Goal: Ask a question

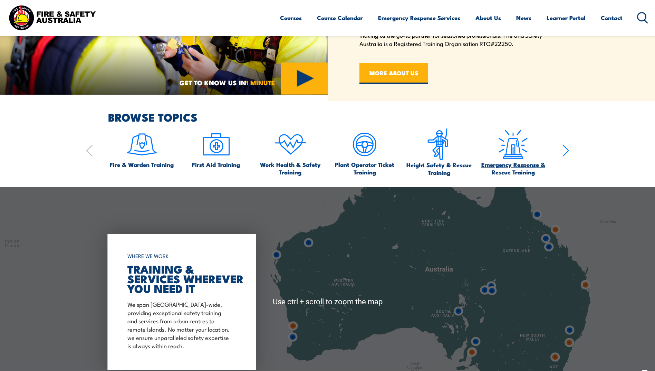
scroll to position [518, 0]
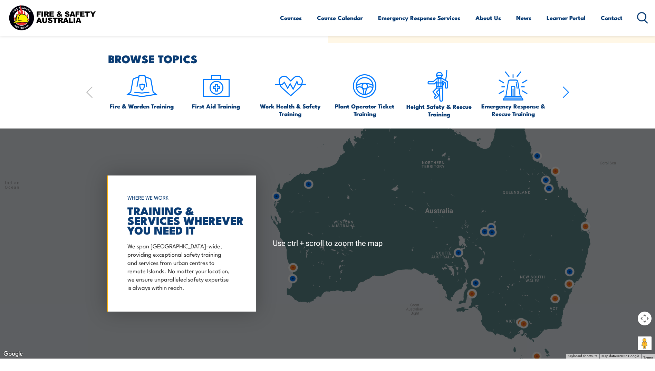
click at [588, 126] on div "WORKPLACE SAFETY TRAINING EMERGENCY RESPONSE AUSTRALIA-WIDE SEARCH OVER 120 COU…" at bounding box center [327, 193] width 655 height 1423
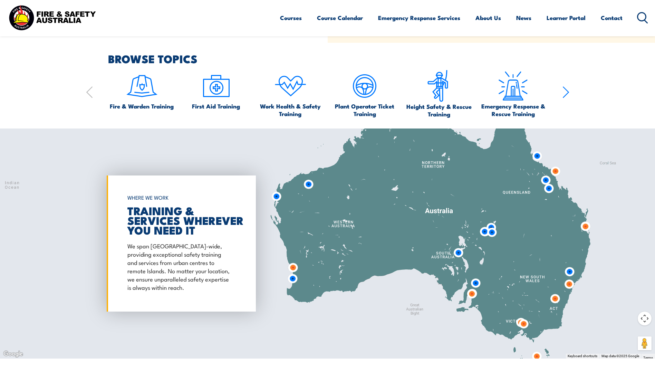
click at [545, 179] on img at bounding box center [549, 188] width 18 height 18
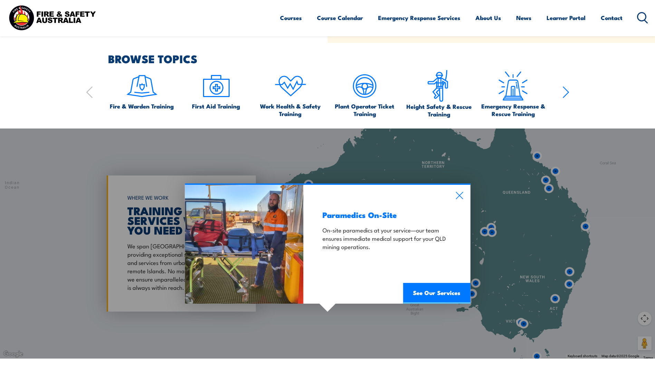
click at [551, 188] on div "Paramedics On-Site On-site paramedics at your service—our team ensures immediat…" at bounding box center [327, 243] width 655 height 230
click at [552, 190] on div "Paramedics On-Site On-site paramedics at your service—our team ensures immediat…" at bounding box center [327, 243] width 655 height 230
click at [550, 189] on div "Paramedics On-Site On-site paramedics at your service—our team ensures immediat…" at bounding box center [327, 243] width 655 height 230
click at [459, 196] on icon at bounding box center [459, 196] width 8 height 8
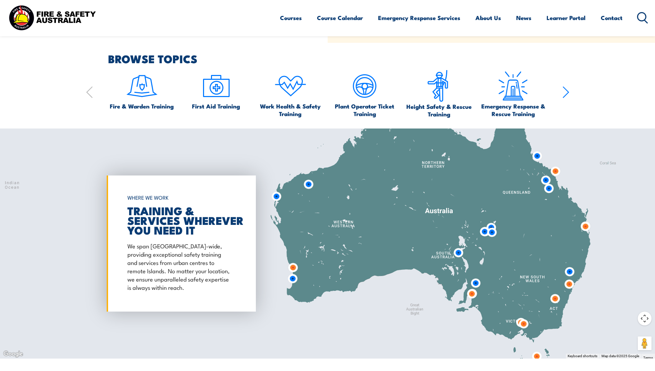
click at [545, 190] on img at bounding box center [549, 188] width 18 height 18
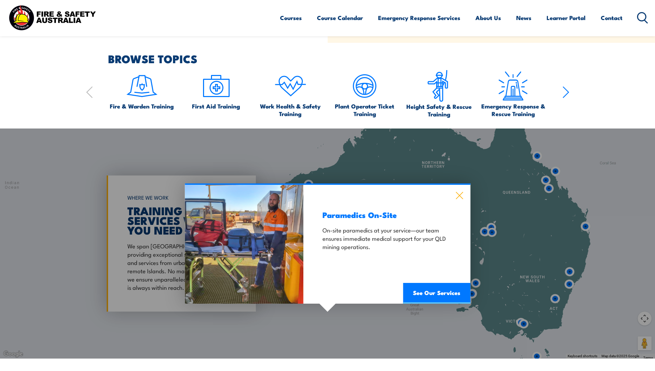
click at [461, 196] on icon at bounding box center [459, 196] width 8 height 8
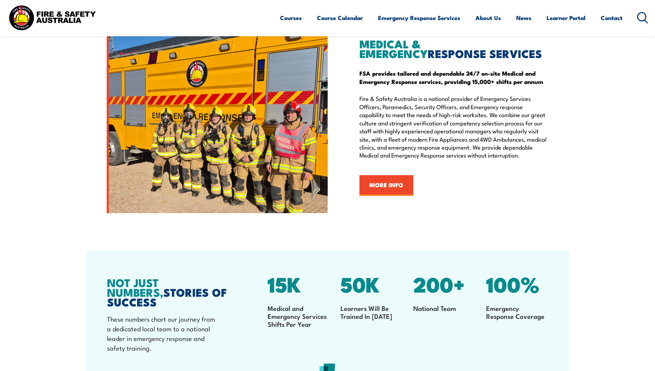
scroll to position [898, 0]
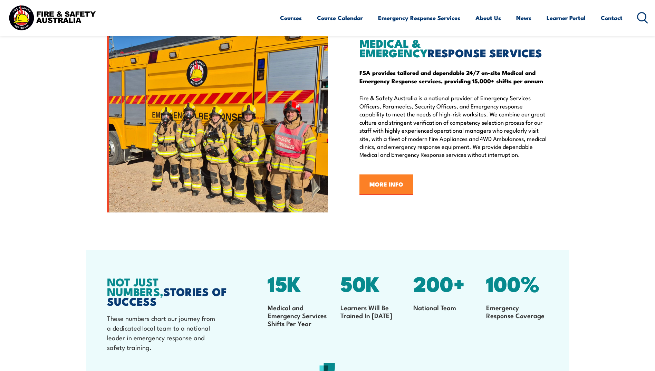
click at [376, 185] on link "MORE INFO" at bounding box center [386, 184] width 54 height 21
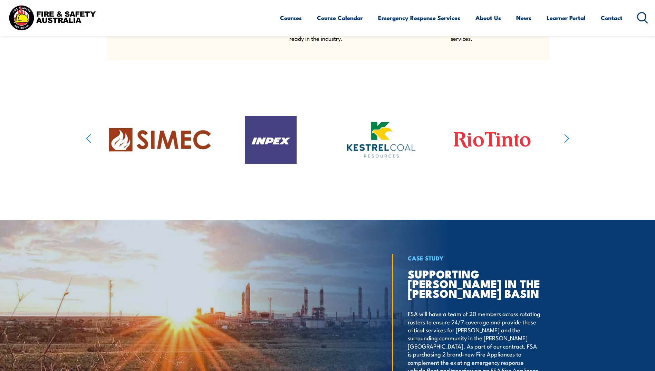
scroll to position [863, 0]
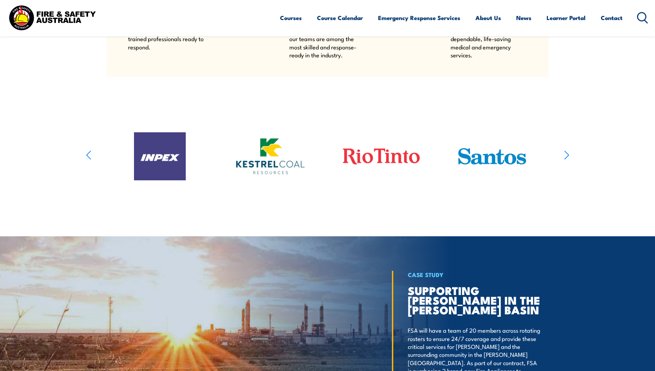
click at [88, 160] on icon "button" at bounding box center [88, 155] width 5 height 10
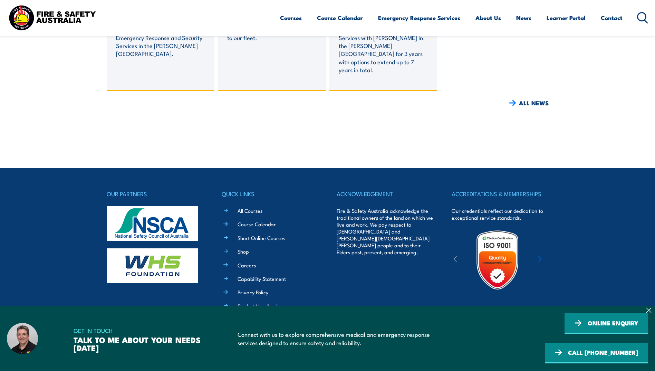
scroll to position [2427, 0]
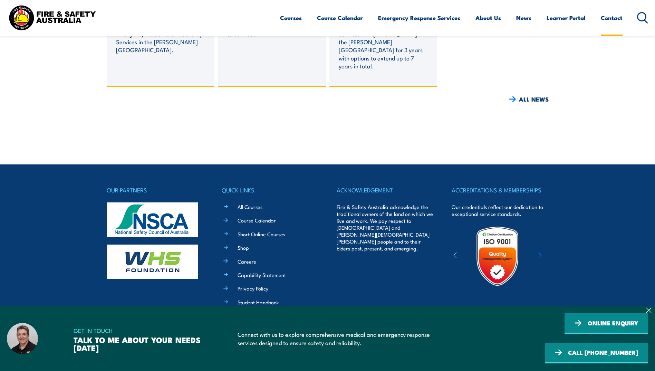
click at [614, 18] on link "Contact" at bounding box center [612, 18] width 22 height 18
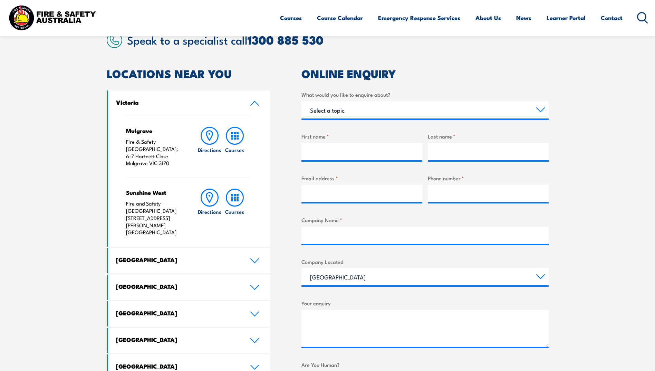
scroll to position [242, 0]
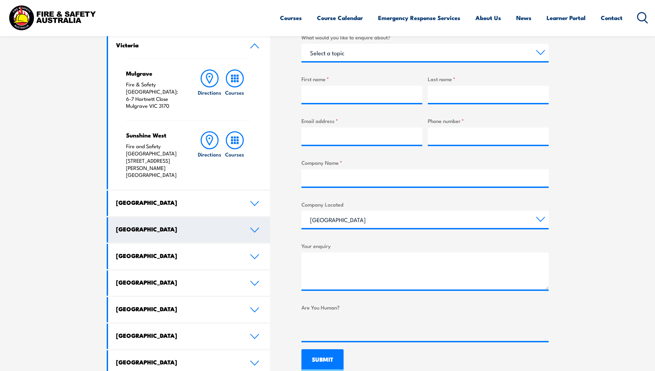
click at [256, 228] on icon at bounding box center [255, 230] width 8 height 4
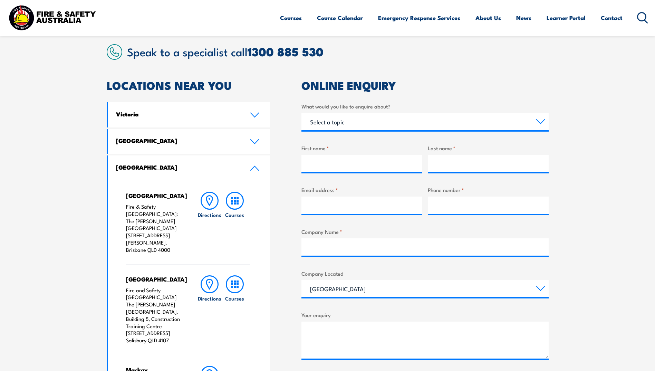
scroll to position [0, 0]
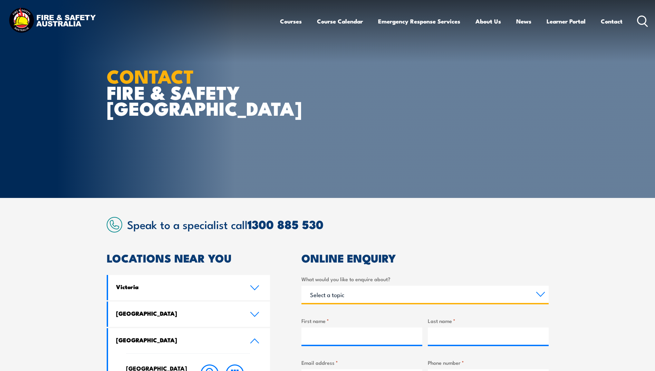
click at [543, 292] on select "Select a topic Training Emergency Response Services General Enquiry" at bounding box center [424, 293] width 247 height 17
select select "Emergency Response Services"
click at [301, 285] on select "Select a topic Training Emergency Response Services General Enquiry" at bounding box center [424, 293] width 247 height 17
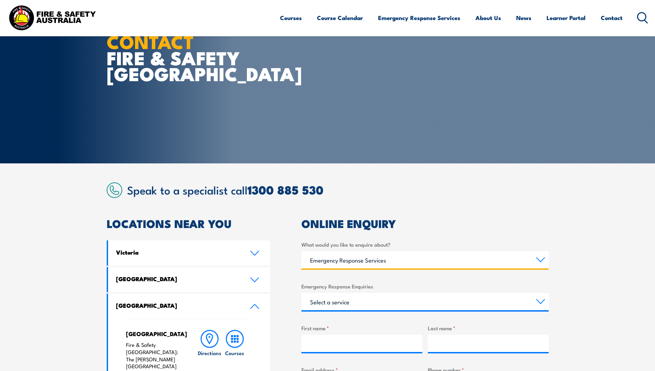
scroll to position [138, 0]
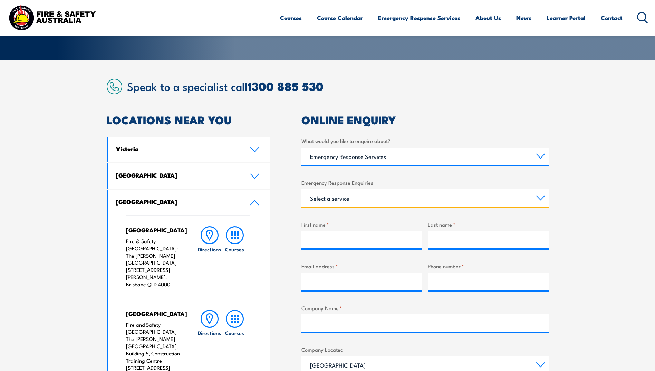
click at [541, 201] on select "Select a service Emergency Response Solutions Paramedic & Medical Solutions Ind…" at bounding box center [424, 197] width 247 height 17
click at [585, 183] on section "Speak to a specialist call [PHONE_NUMBER] LOCATIONS NEAR [GEOGRAPHIC_DATA] [GEO…" at bounding box center [327, 368] width 655 height 616
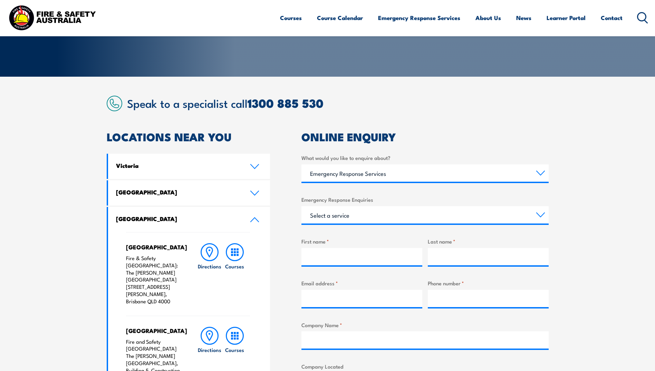
scroll to position [0, 0]
